Goal: Find specific page/section: Find specific page/section

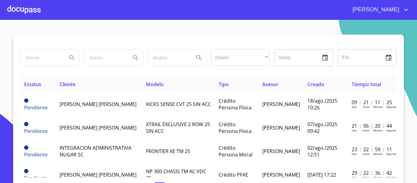
click at [41, 58] on input "search" at bounding box center [42, 57] width 42 height 16
type input "yuve"
click at [69, 58] on icon "Search" at bounding box center [71, 57] width 5 height 5
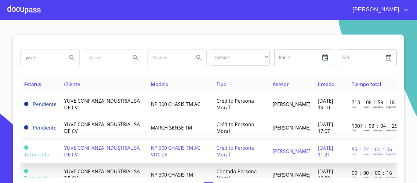
scroll to position [31, 0]
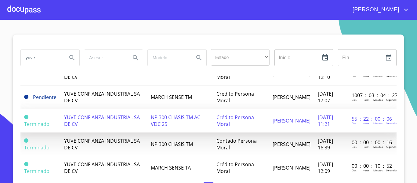
click at [151, 117] on span "NP 300 CHASIS TM AC VDC 25" at bounding box center [175, 120] width 49 height 13
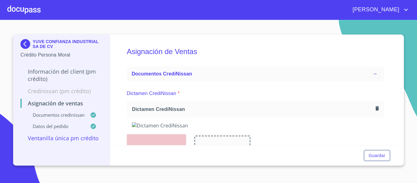
click at [24, 10] on div at bounding box center [23, 10] width 33 height 20
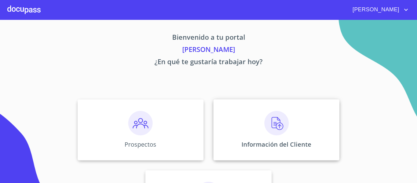
click at [221, 140] on div "Información del Cliente" at bounding box center [276, 129] width 126 height 61
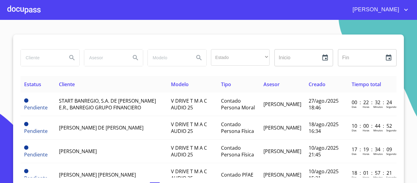
click at [37, 58] on input "search" at bounding box center [42, 57] width 42 height 16
type input "YUVE"
click at [71, 58] on icon "Search" at bounding box center [71, 57] width 7 height 7
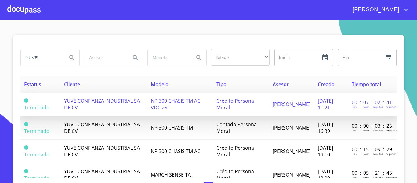
click at [91, 100] on span "YUVE CONFIANZA INDUSTRIAL SA DE CV" at bounding box center [102, 103] width 76 height 13
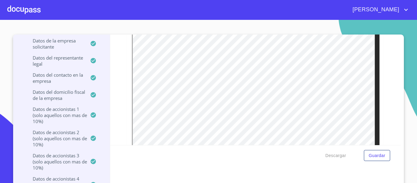
scroll to position [1350, 0]
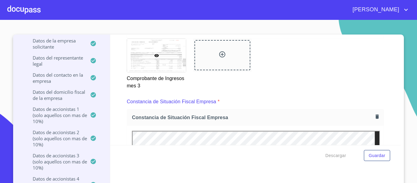
click at [164, 57] on div at bounding box center [156, 55] width 59 height 33
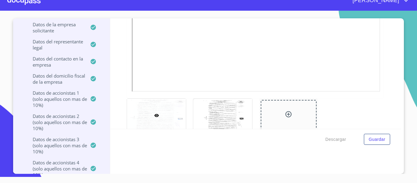
scroll to position [1830, 0]
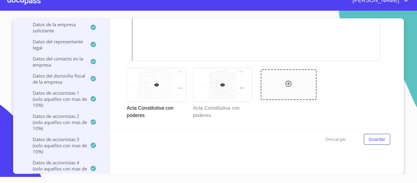
click at [213, 90] on div at bounding box center [222, 84] width 59 height 33
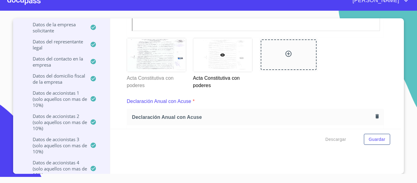
scroll to position [1868, 0]
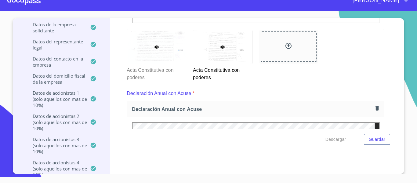
click at [146, 44] on div at bounding box center [156, 46] width 59 height 33
